Goal: Information Seeking & Learning: Learn about a topic

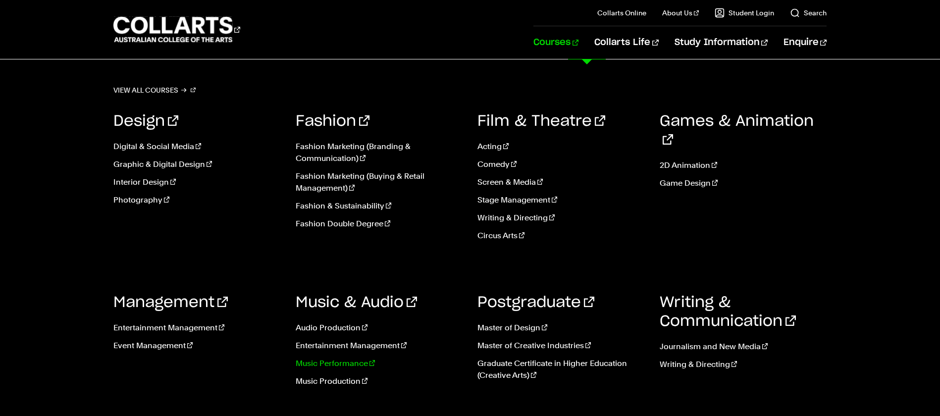
click at [338, 365] on link "Music Performance" at bounding box center [379, 364] width 167 height 12
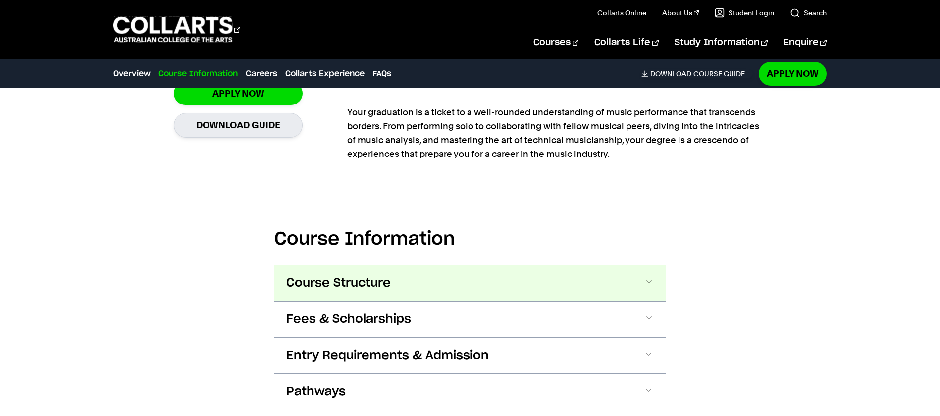
click at [356, 282] on span "Course Structure" at bounding box center [338, 284] width 105 height 16
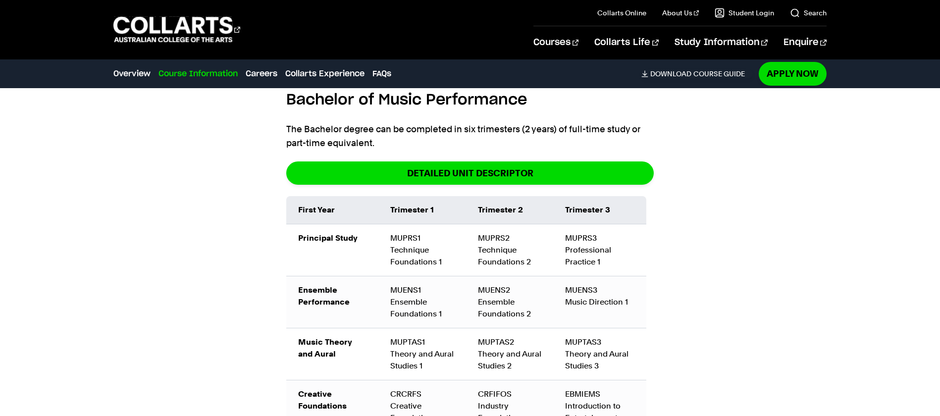
scroll to position [1030, 0]
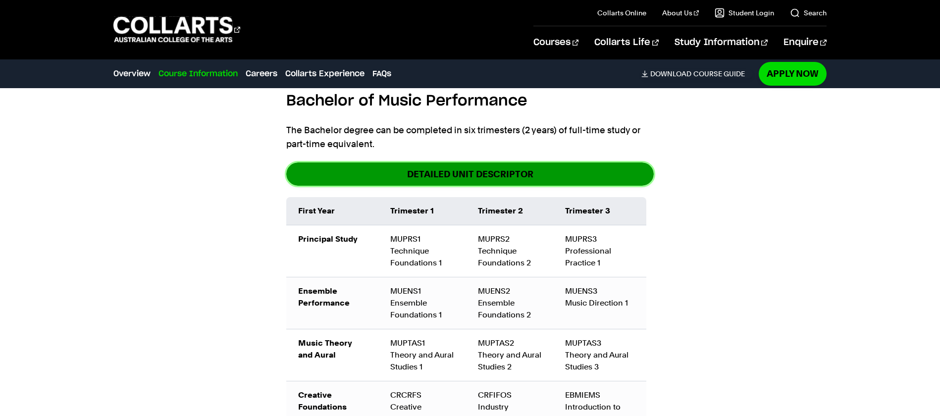
click at [438, 171] on link "DETAILED UNIT DESCRIPTOR" at bounding box center [470, 174] width 368 height 23
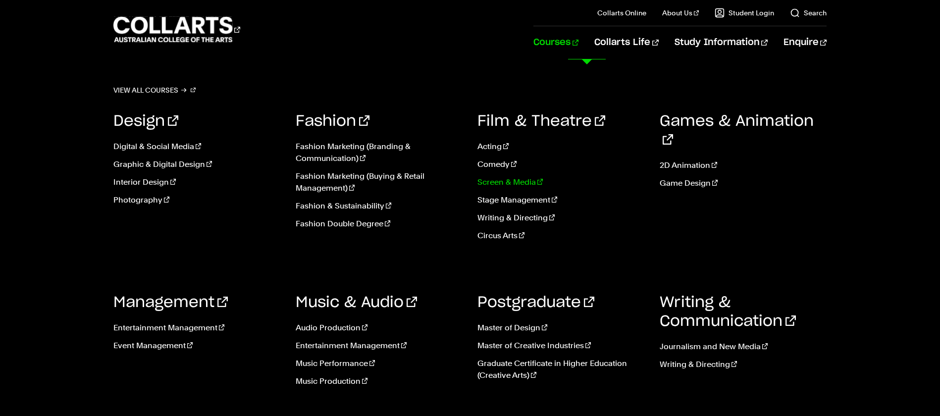
click at [513, 187] on link "Screen & Media" at bounding box center [561, 182] width 167 height 12
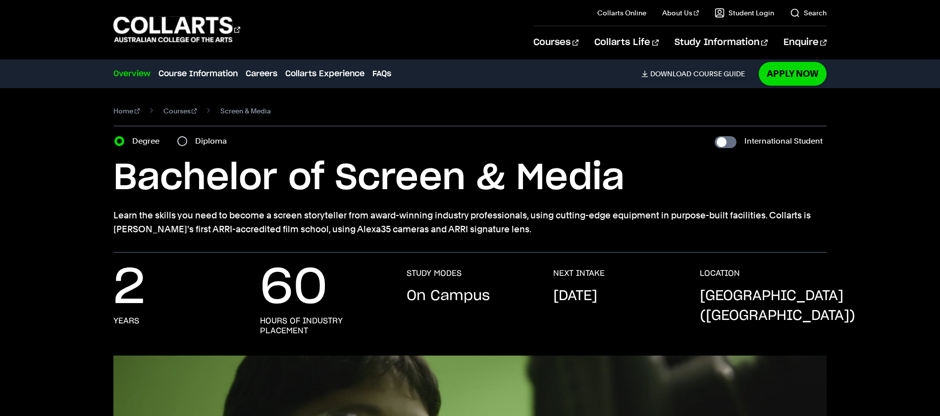
scroll to position [91, 0]
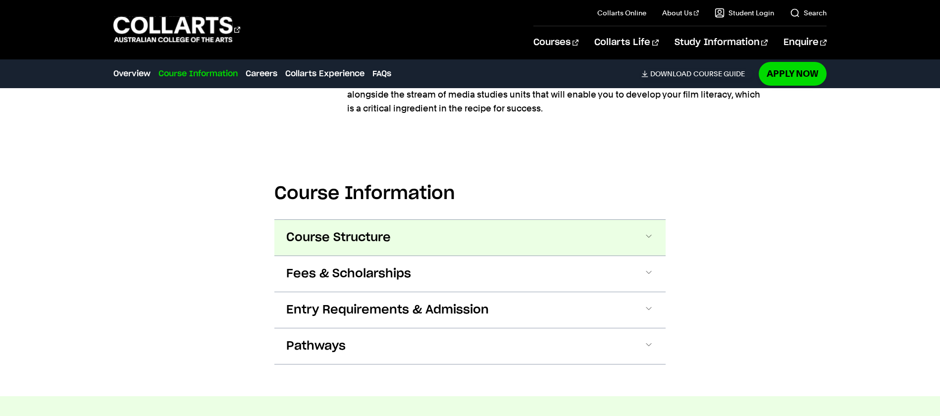
click at [497, 228] on button "Course Structure" at bounding box center [470, 238] width 391 height 36
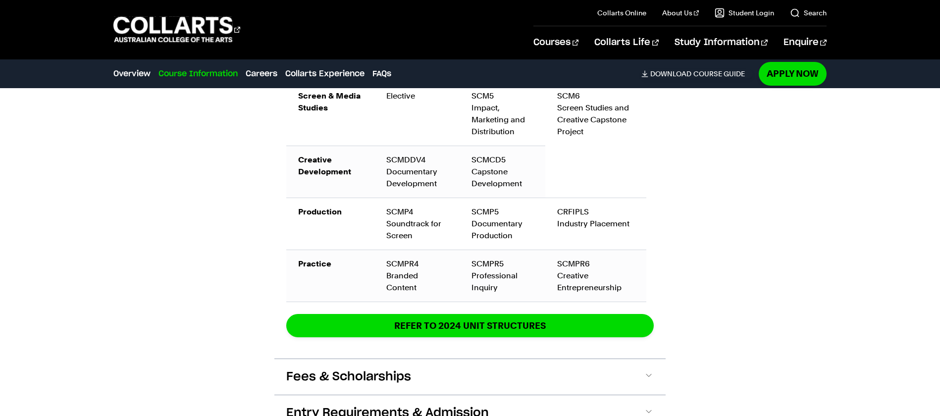
scroll to position [1491, 0]
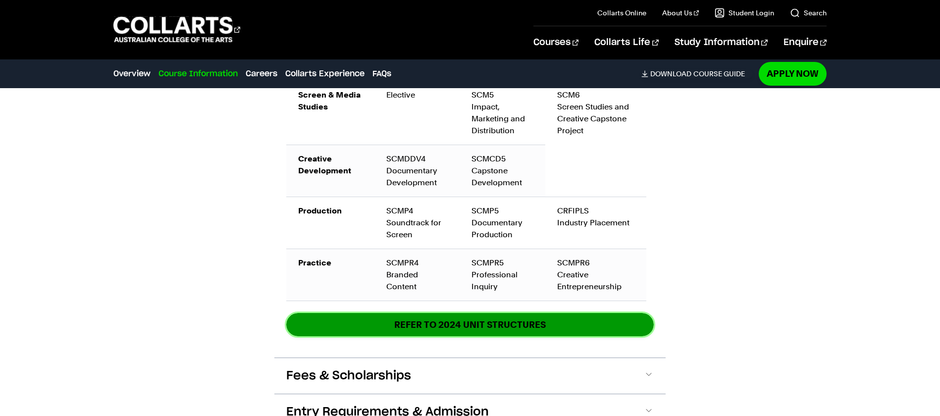
click at [541, 322] on link "REFER TO 2024 unit structures" at bounding box center [470, 324] width 368 height 23
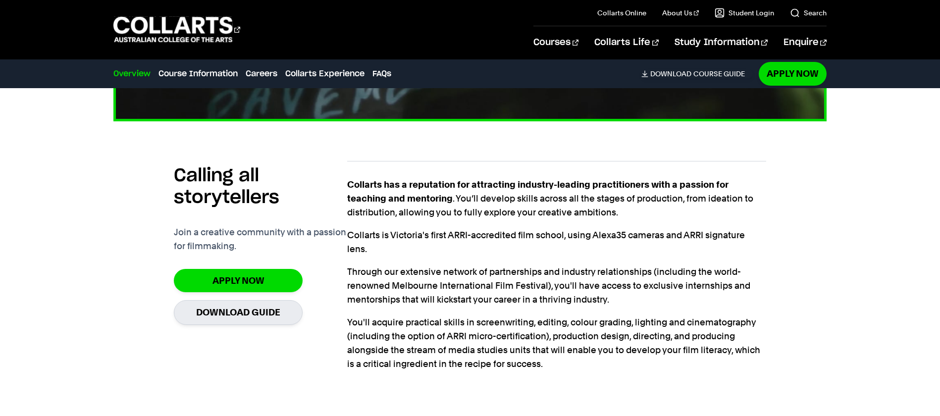
scroll to position [622, 0]
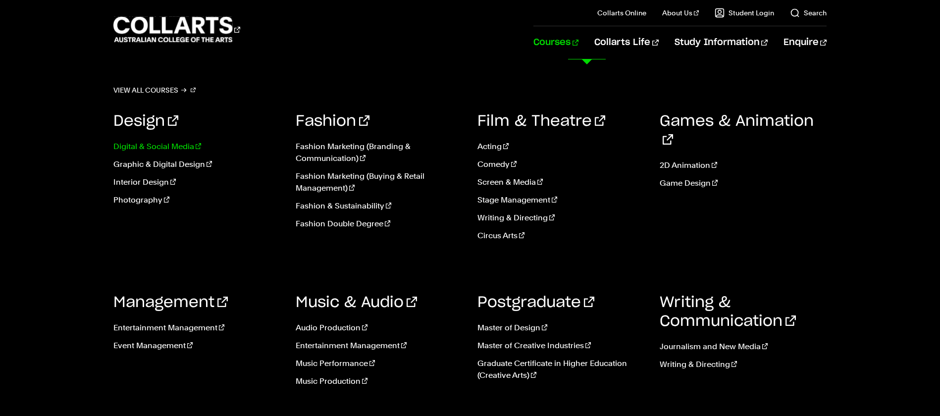
click at [180, 149] on link "Digital & Social Media" at bounding box center [196, 147] width 167 height 12
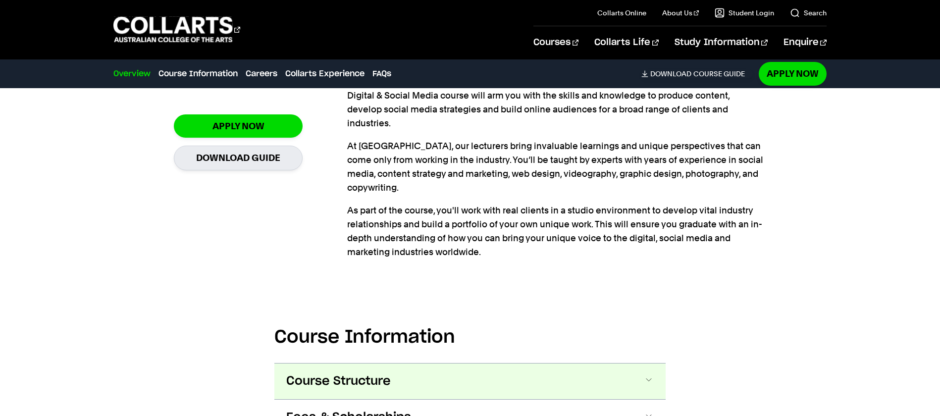
click at [375, 374] on span "Course Structure" at bounding box center [338, 382] width 105 height 16
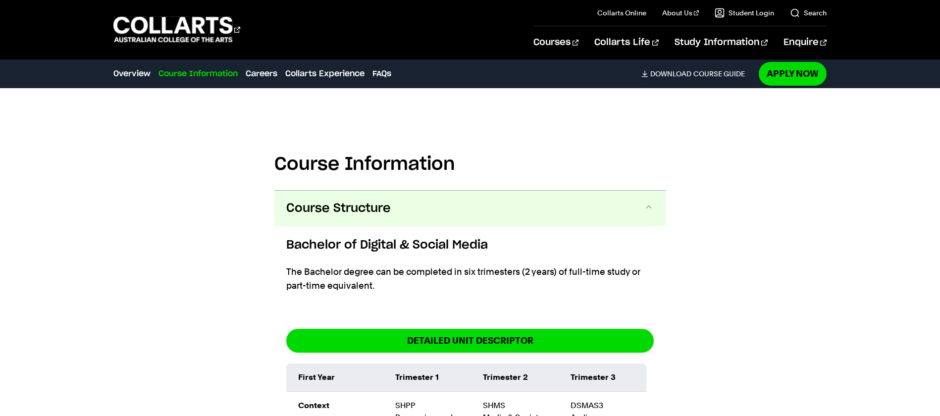
scroll to position [1139, 0]
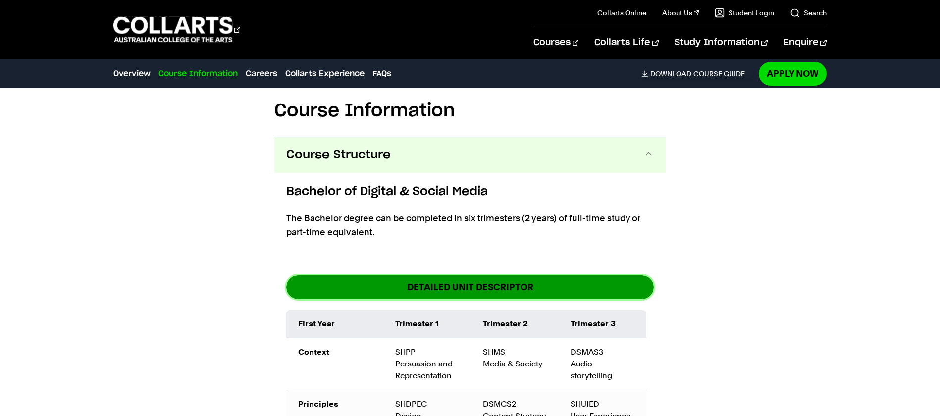
click at [539, 276] on link "DETAILED UNIT DESCRIPTOR" at bounding box center [470, 287] width 368 height 23
